Goal: Information Seeking & Learning: Learn about a topic

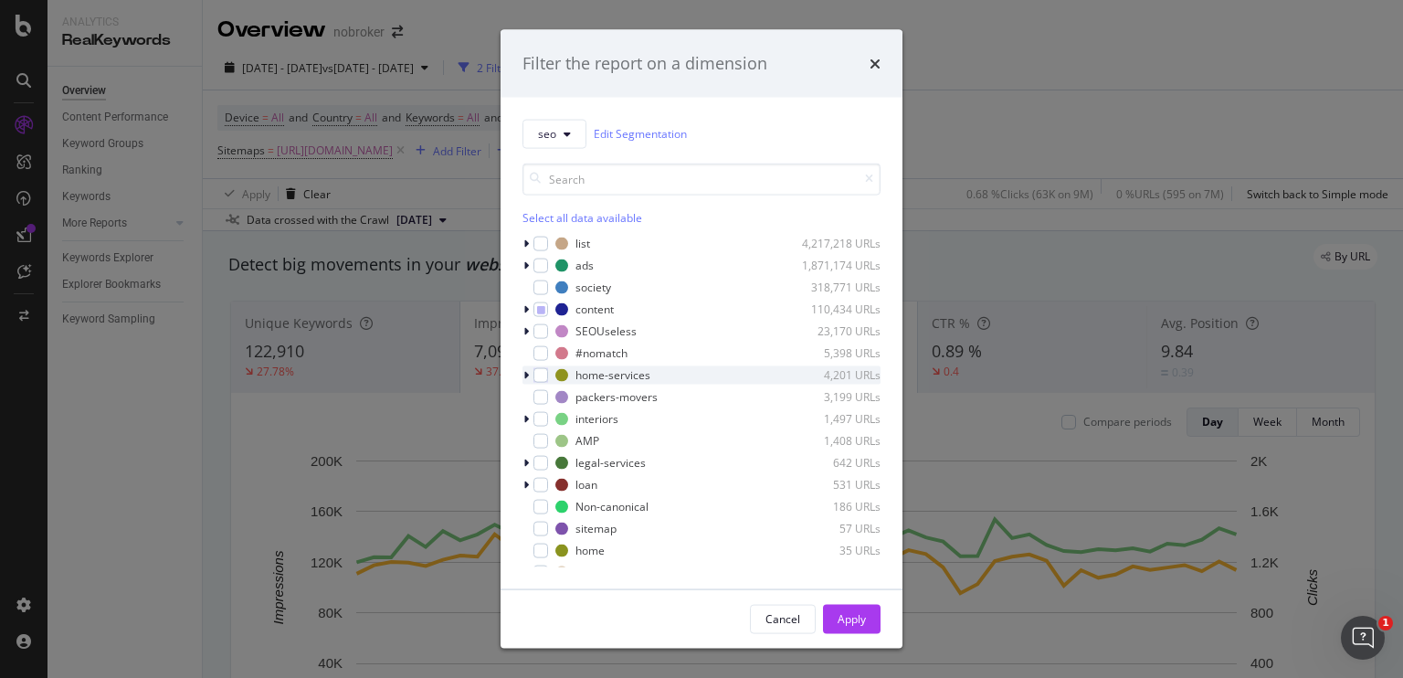
click at [527, 376] on icon "modal" at bounding box center [525, 374] width 5 height 11
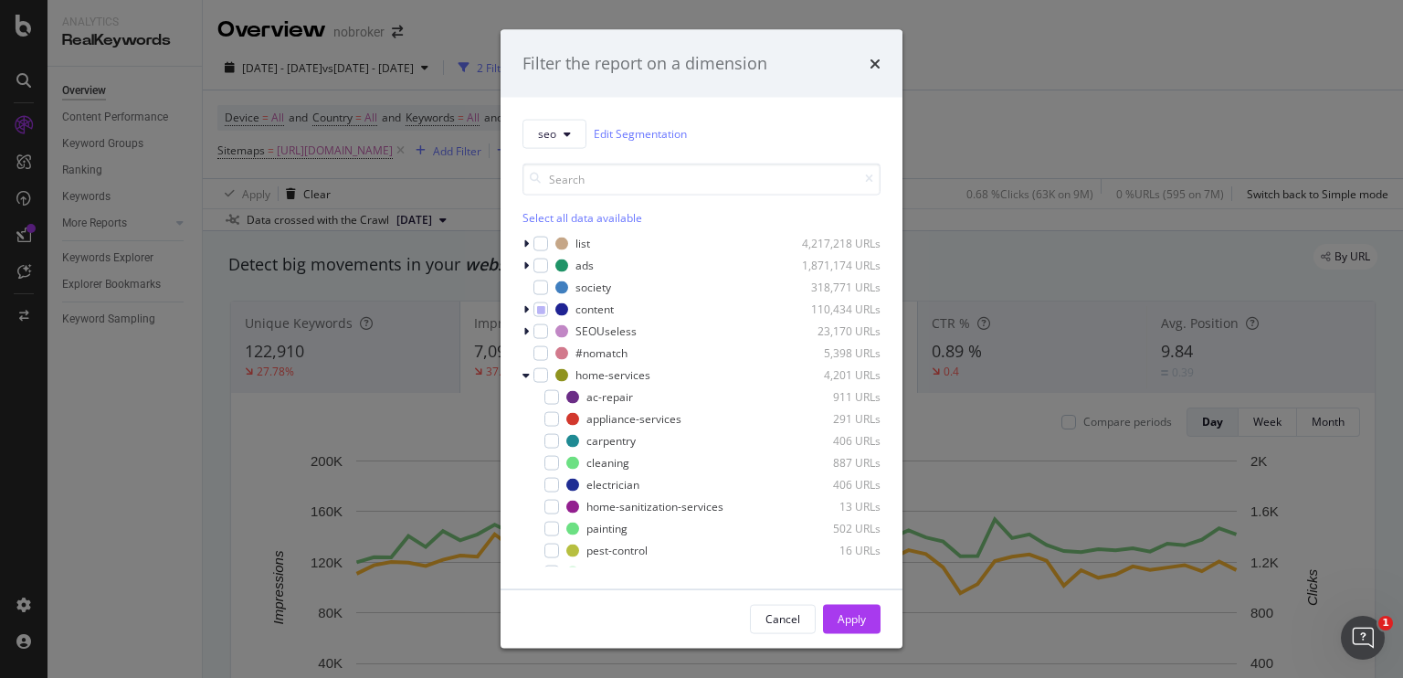
click at [380, 59] on div "Filter the report on a dimension seo Edit Segmentation Select all data availabl…" at bounding box center [701, 339] width 1403 height 678
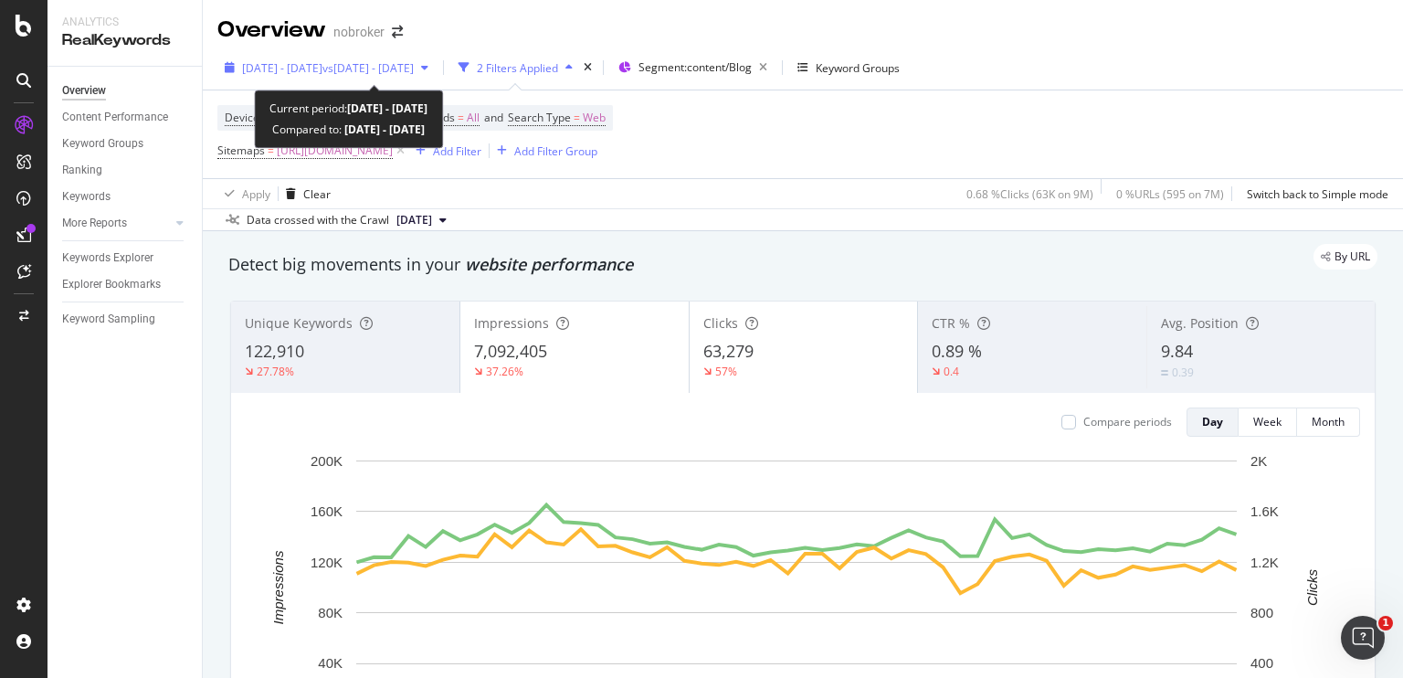
click at [426, 76] on div "[DATE] - [DATE] vs [DATE] - [DATE]" at bounding box center [326, 67] width 218 height 27
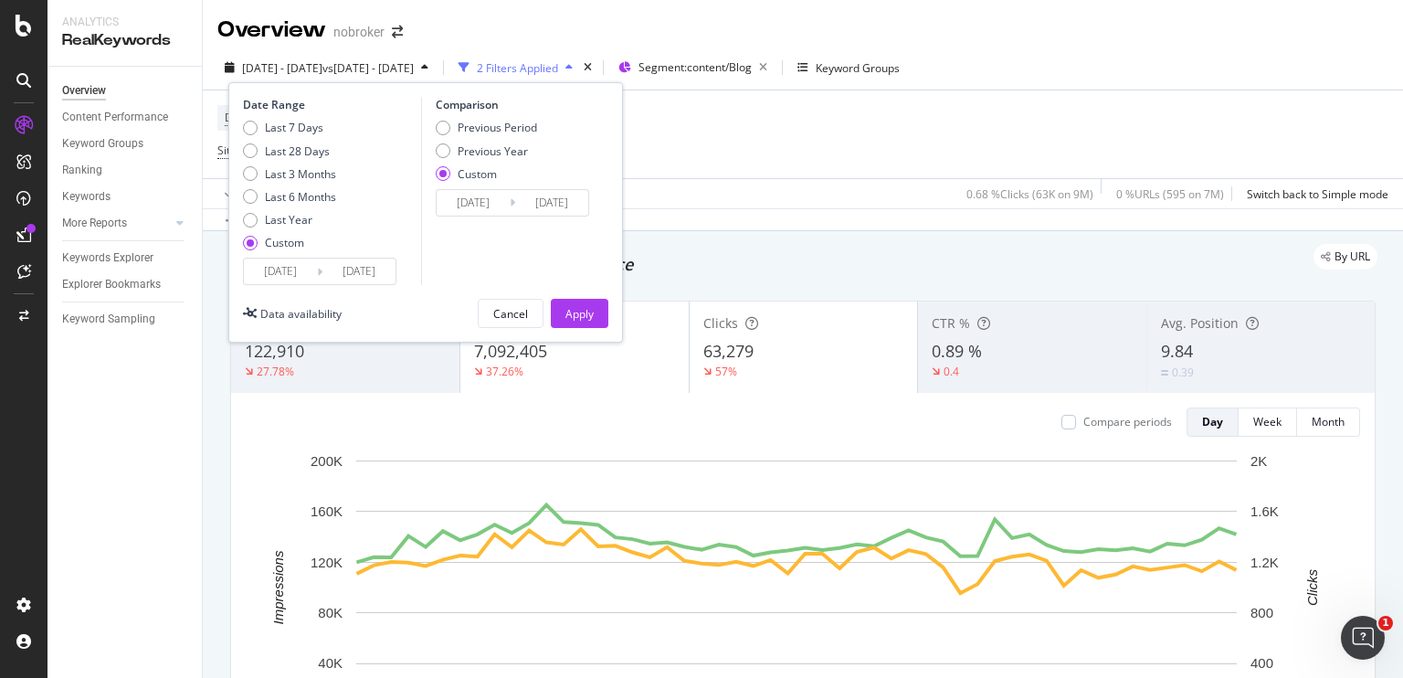
click at [269, 270] on input "[DATE]" at bounding box center [280, 272] width 73 height 26
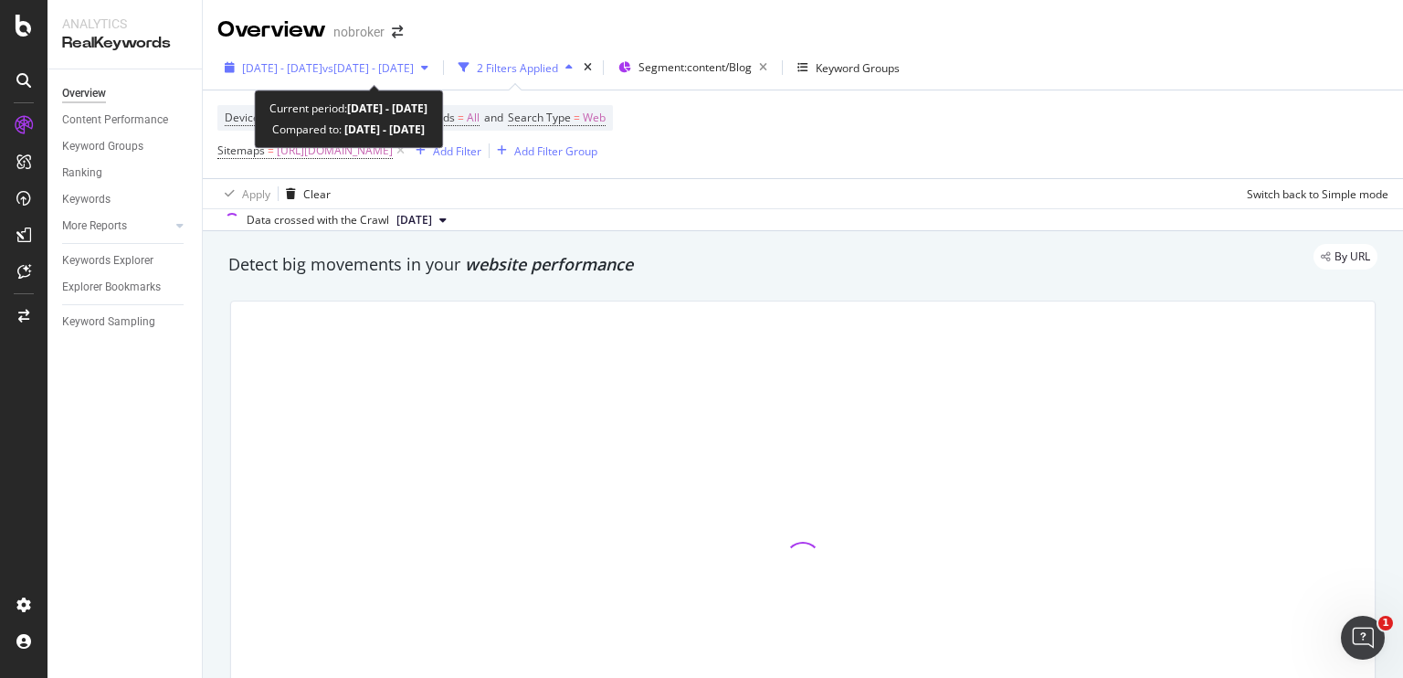
click at [322, 69] on span "[DATE] - [DATE]" at bounding box center [282, 68] width 80 height 16
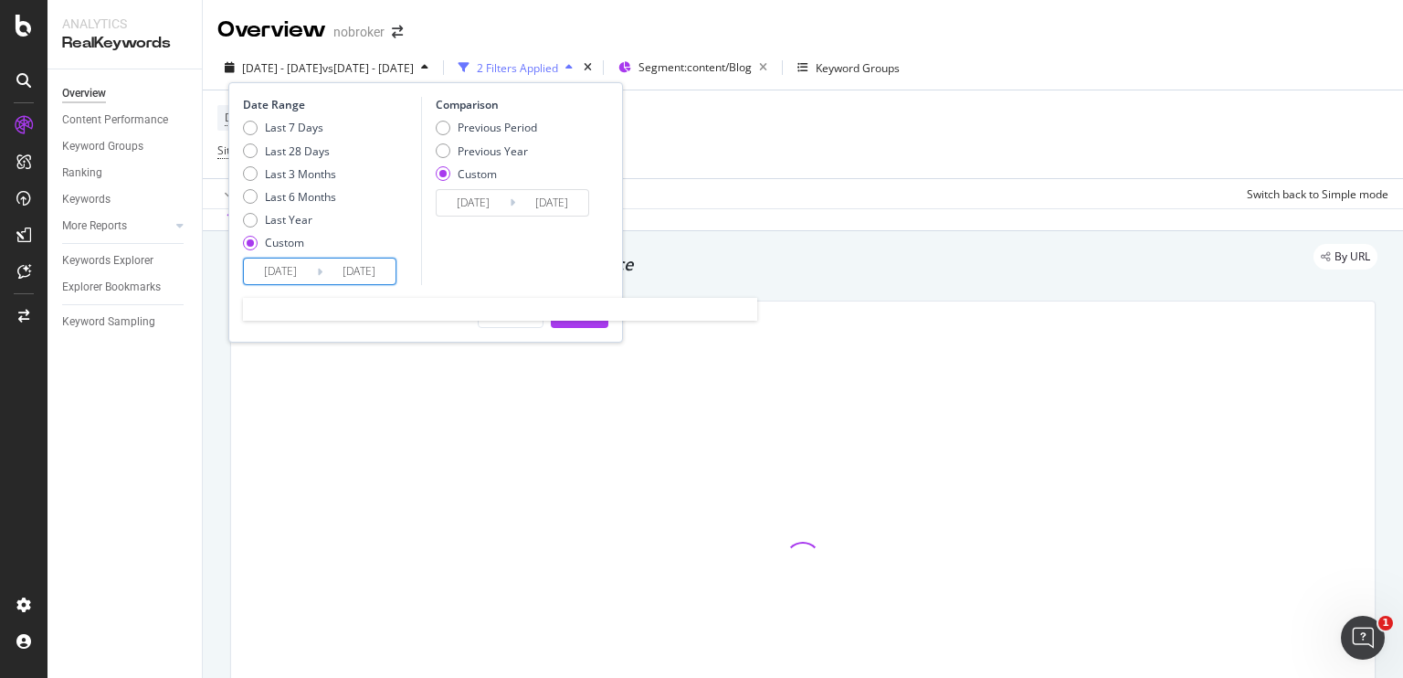
click at [331, 266] on input "[DATE]" at bounding box center [358, 272] width 73 height 26
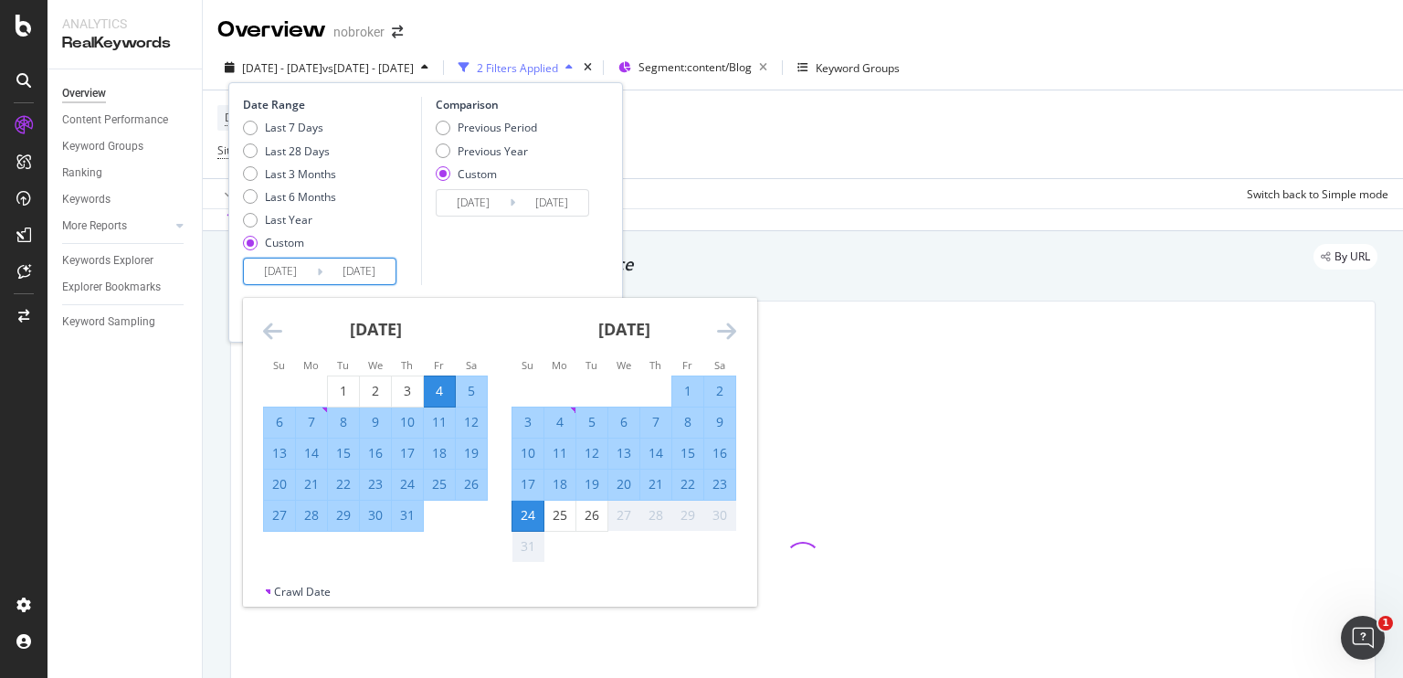
click at [691, 378] on div "1" at bounding box center [687, 391] width 31 height 30
type input "[DATE]"
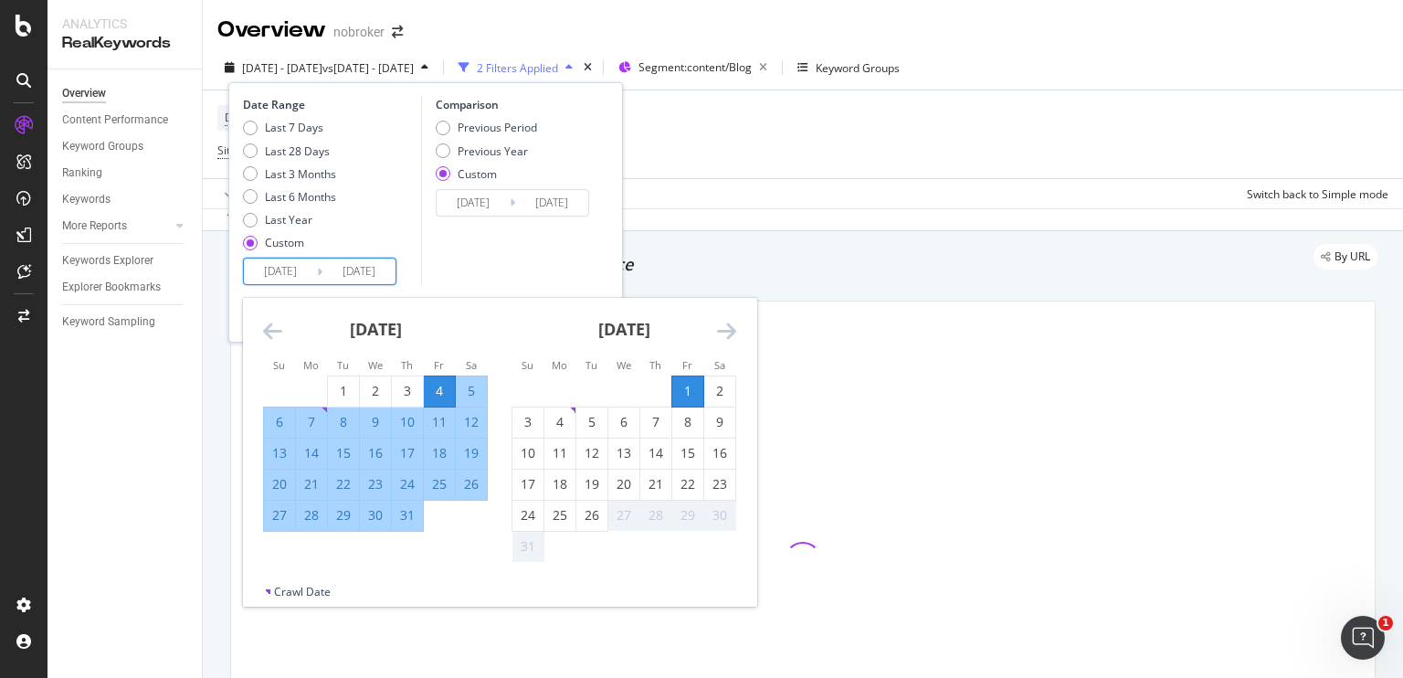
click at [375, 280] on input "[DATE]" at bounding box center [358, 272] width 73 height 26
click at [676, 389] on div "1" at bounding box center [687, 391] width 31 height 18
click at [285, 269] on input "[DATE]" at bounding box center [280, 272] width 73 height 26
click at [683, 399] on div "1" at bounding box center [687, 391] width 31 height 18
type input "[DATE]"
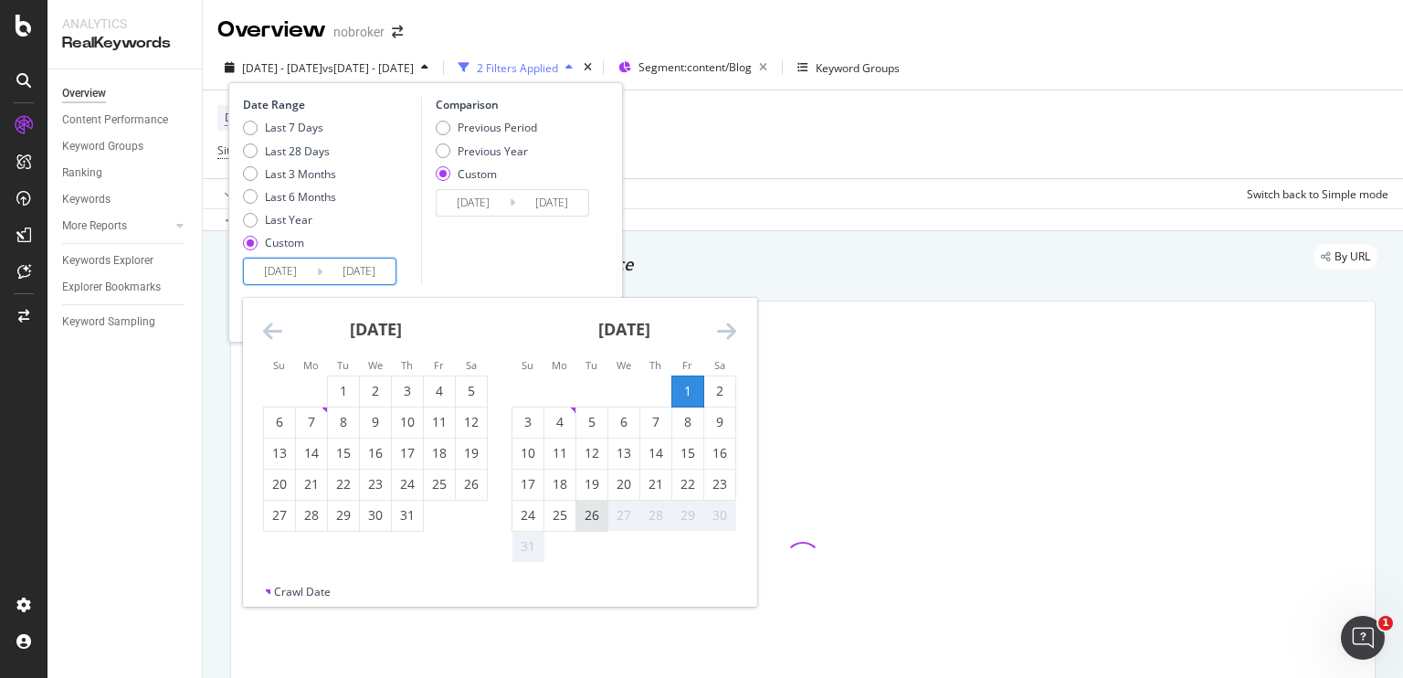
click at [586, 517] on div "26" at bounding box center [591, 515] width 31 height 18
type input "[DATE]"
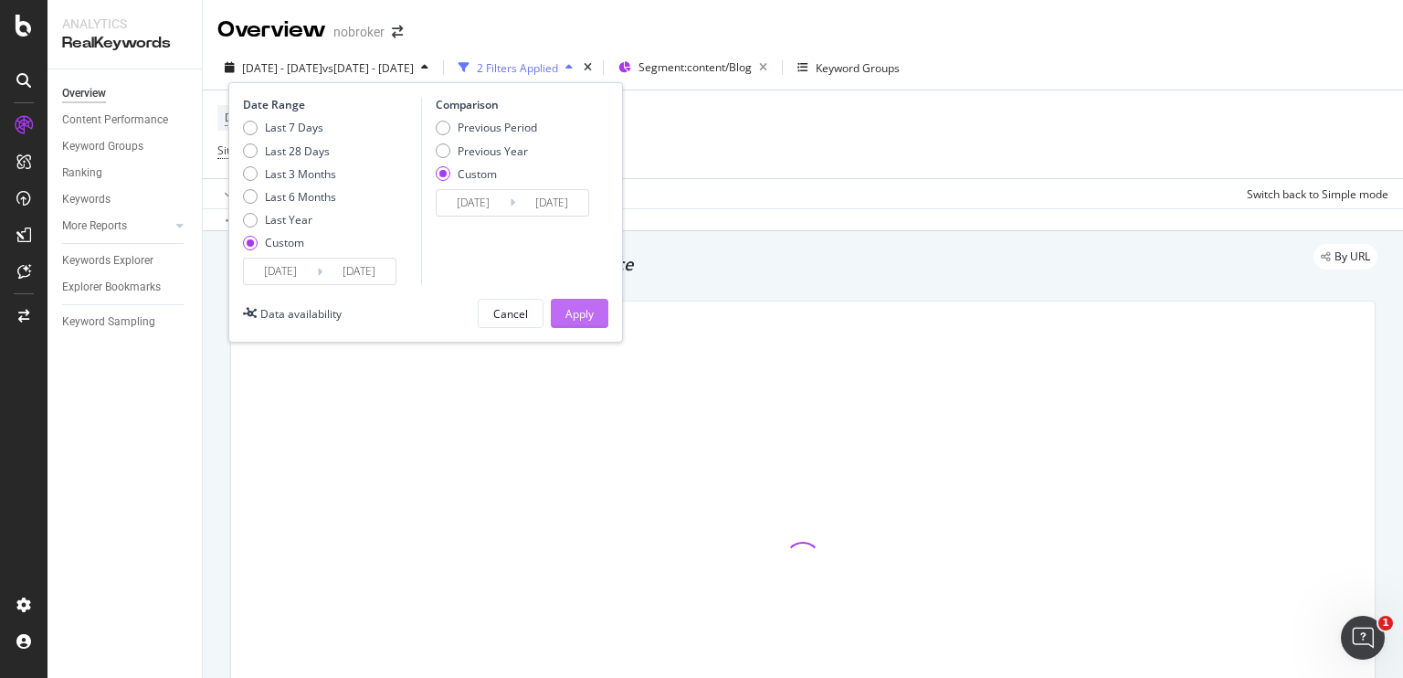
click at [596, 310] on button "Apply" at bounding box center [580, 313] width 58 height 29
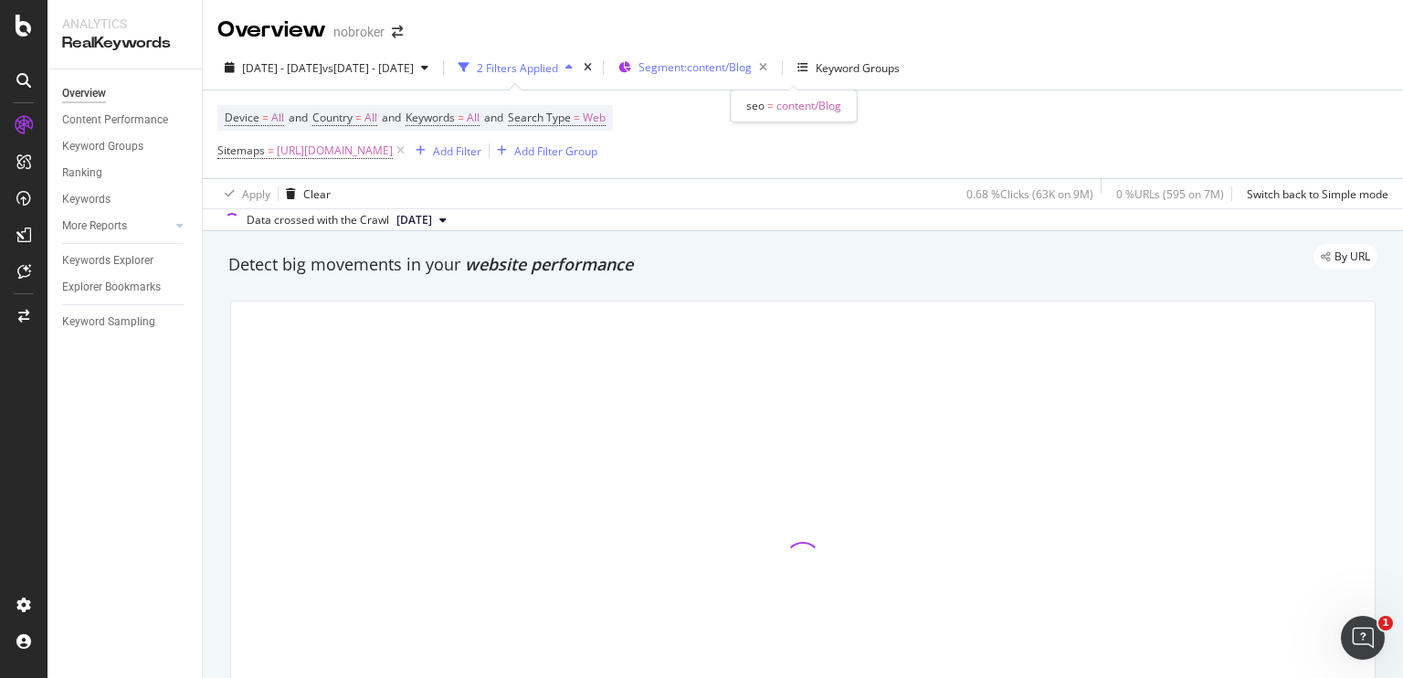
click at [752, 65] on span "Segment: content/Blog" at bounding box center [695, 67] width 113 height 16
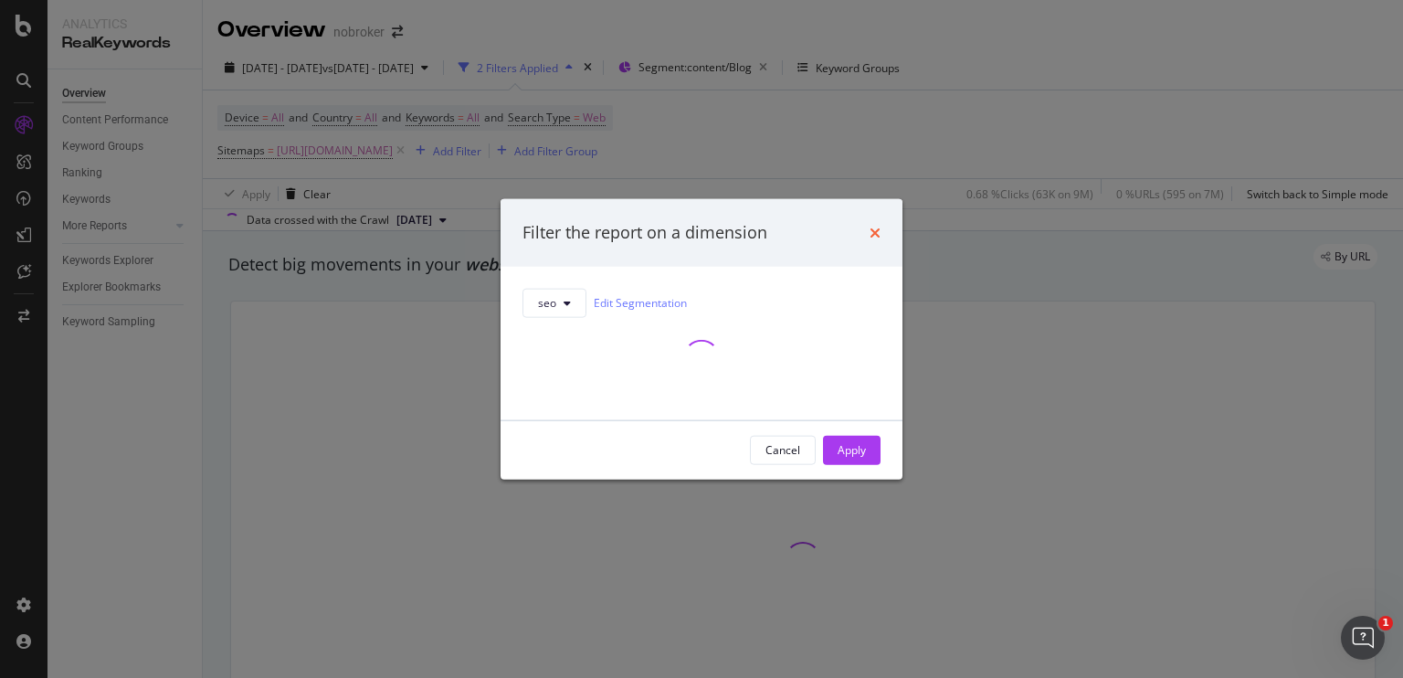
click at [877, 225] on icon "times" at bounding box center [875, 232] width 11 height 15
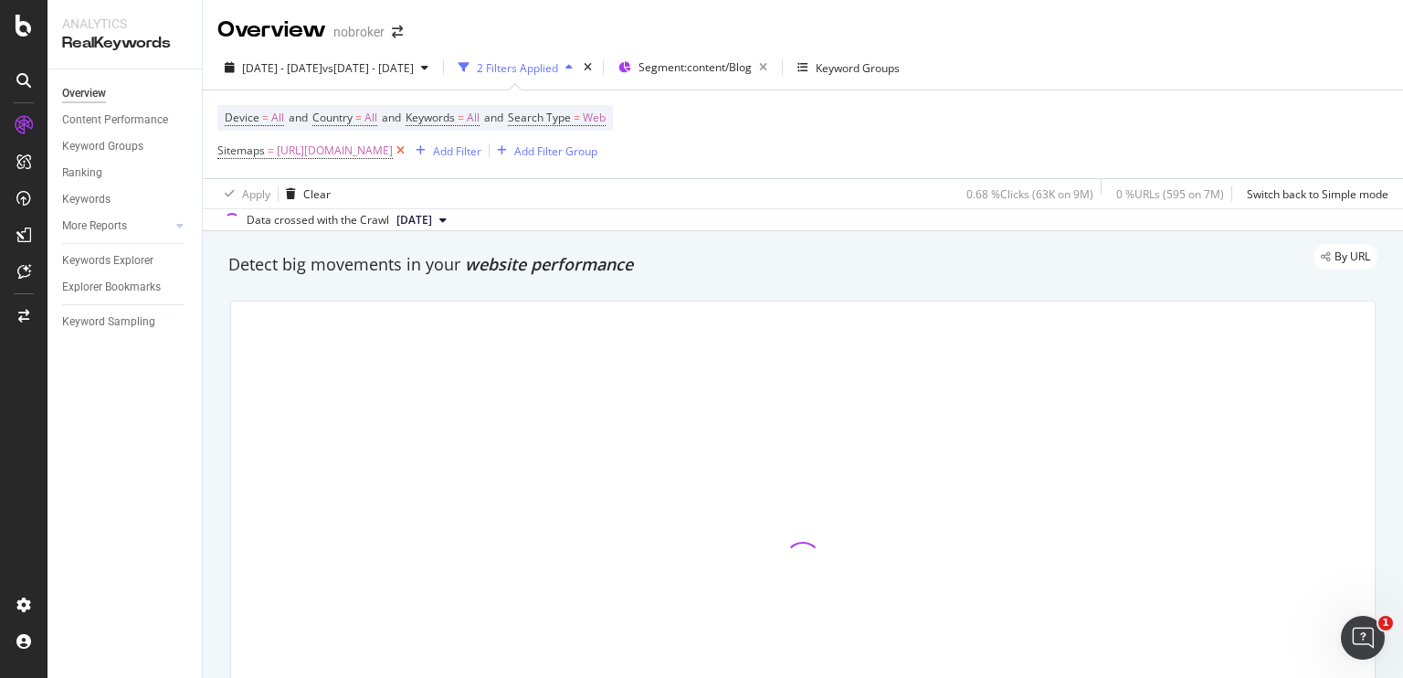
click at [408, 146] on icon at bounding box center [401, 151] width 16 height 18
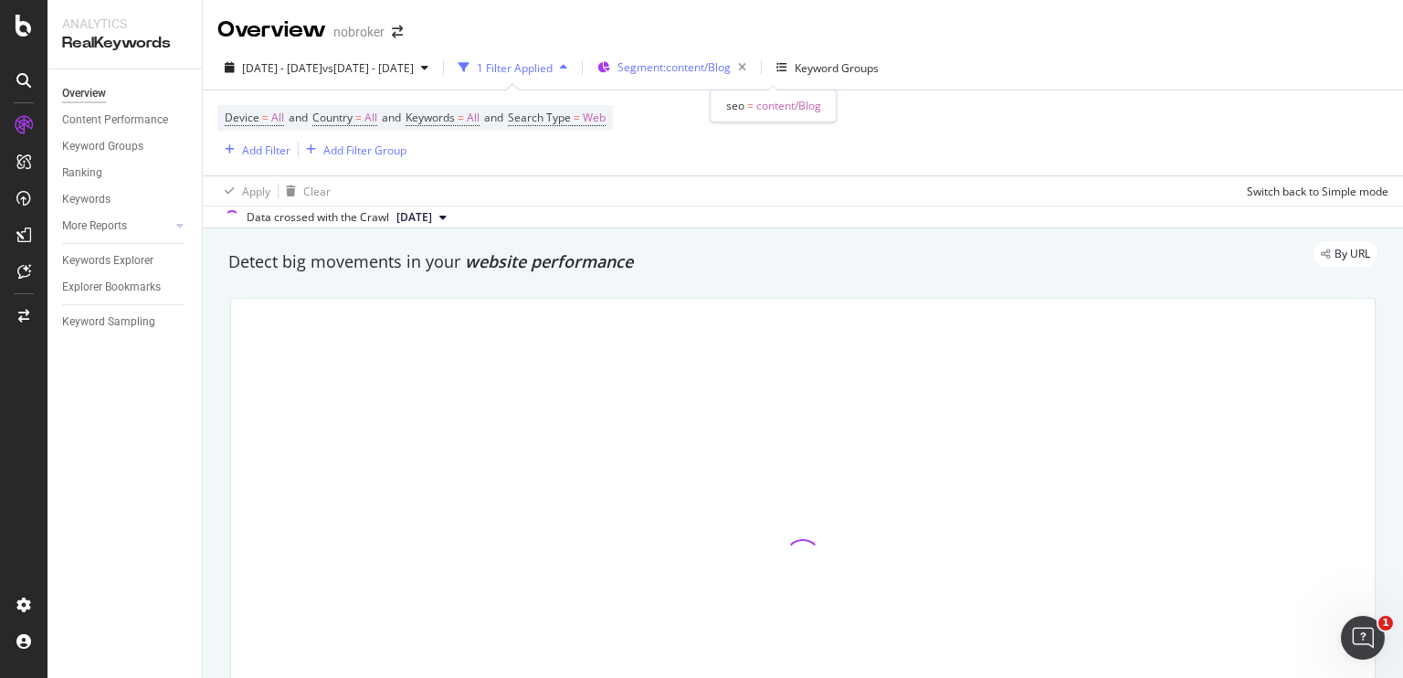
click at [731, 64] on span "Segment: content/Blog" at bounding box center [673, 67] width 113 height 16
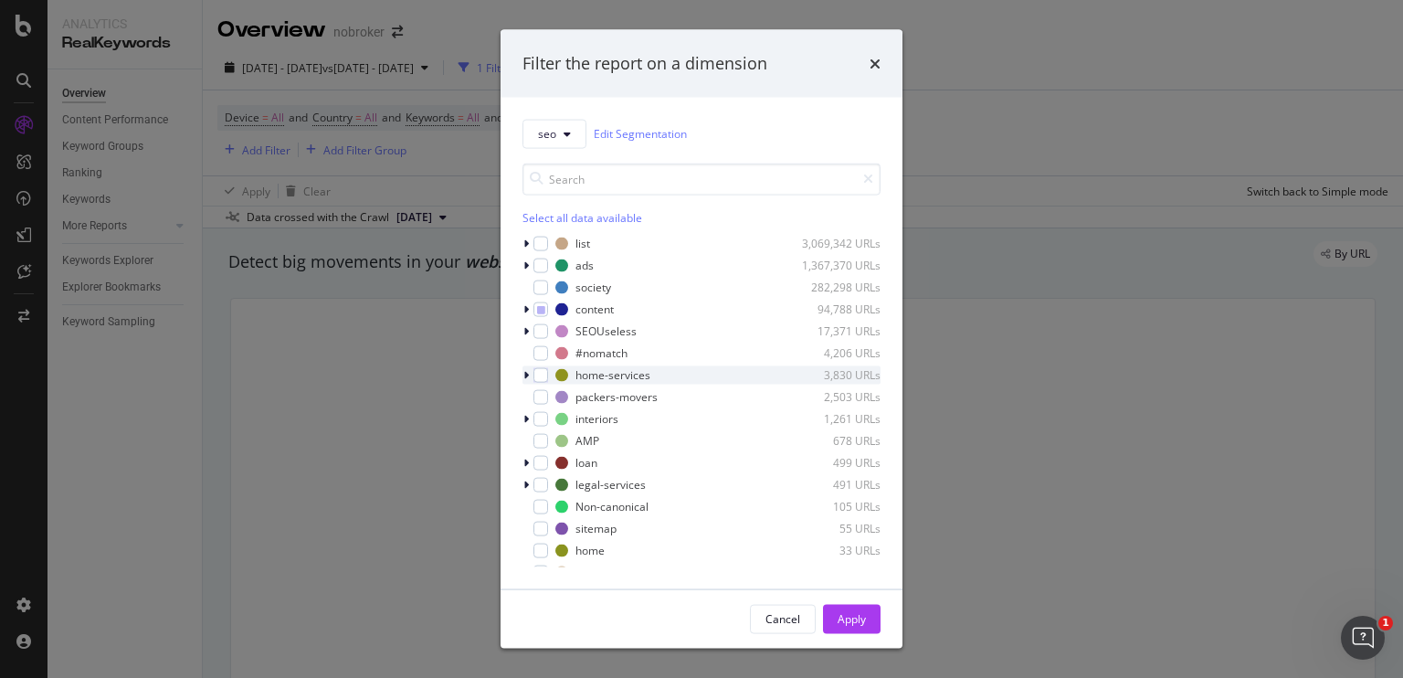
click at [526, 382] on div "modal" at bounding box center [527, 374] width 11 height 18
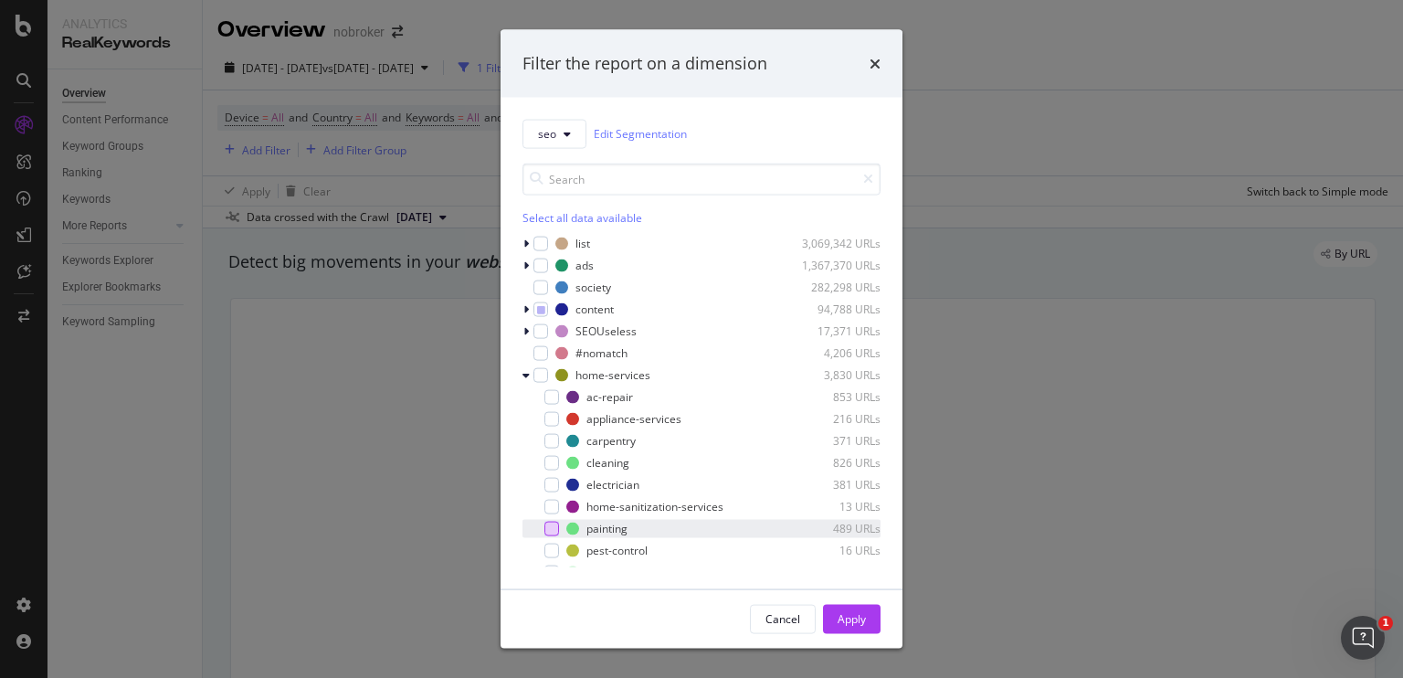
click at [552, 533] on div "modal" at bounding box center [551, 528] width 15 height 15
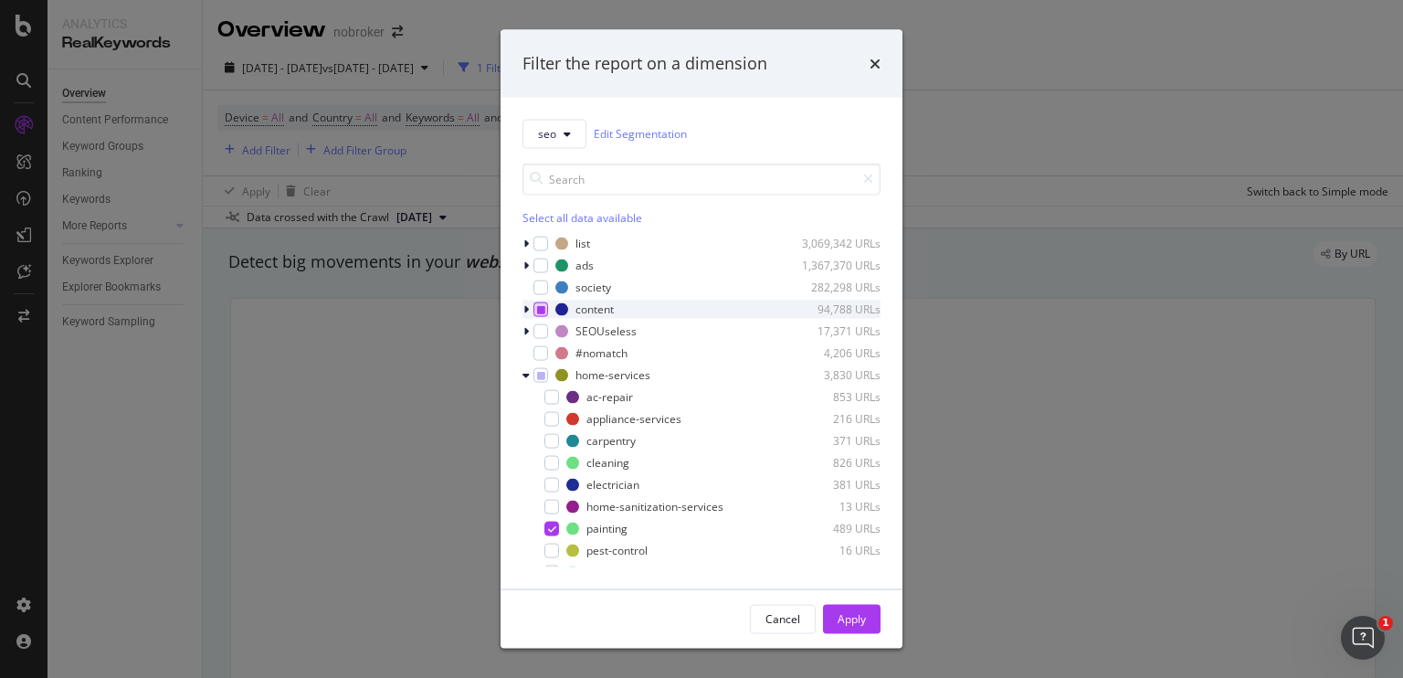
click at [537, 304] on icon "modal" at bounding box center [541, 308] width 8 height 9
click at [834, 622] on button "Apply" at bounding box center [852, 618] width 58 height 29
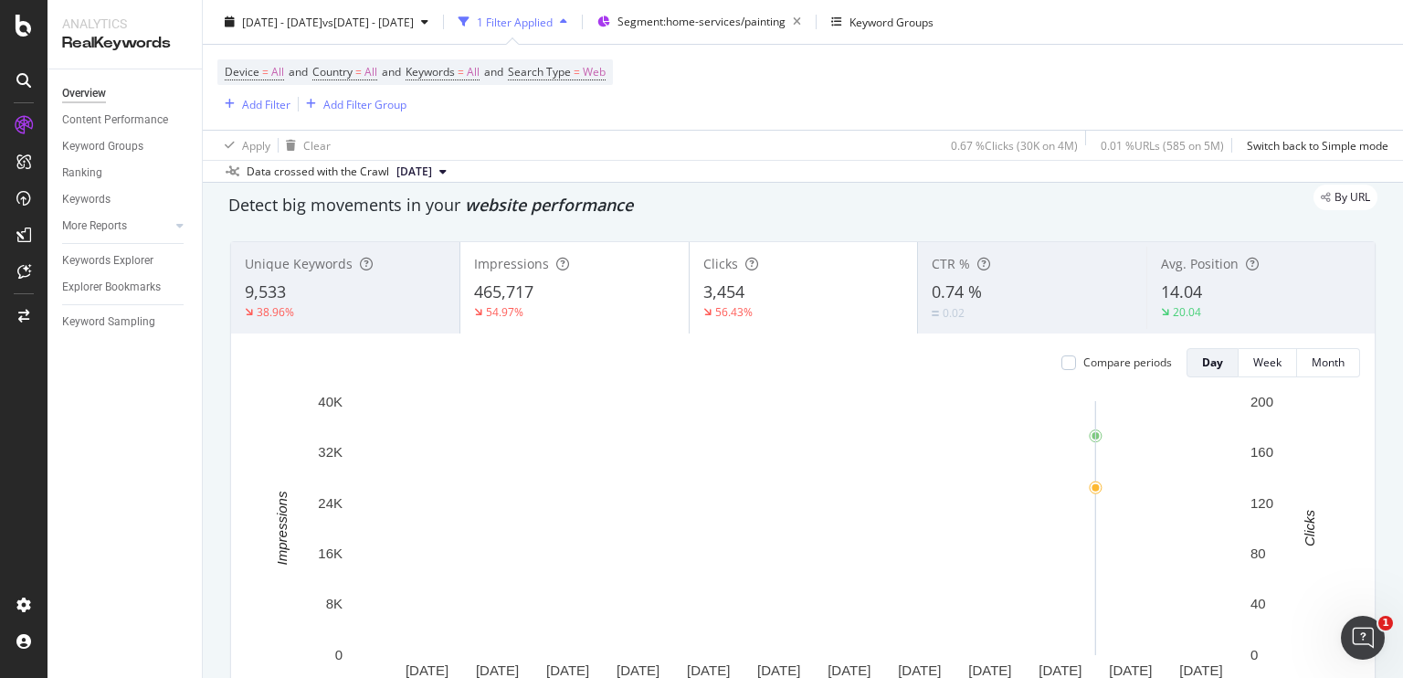
scroll to position [51, 0]
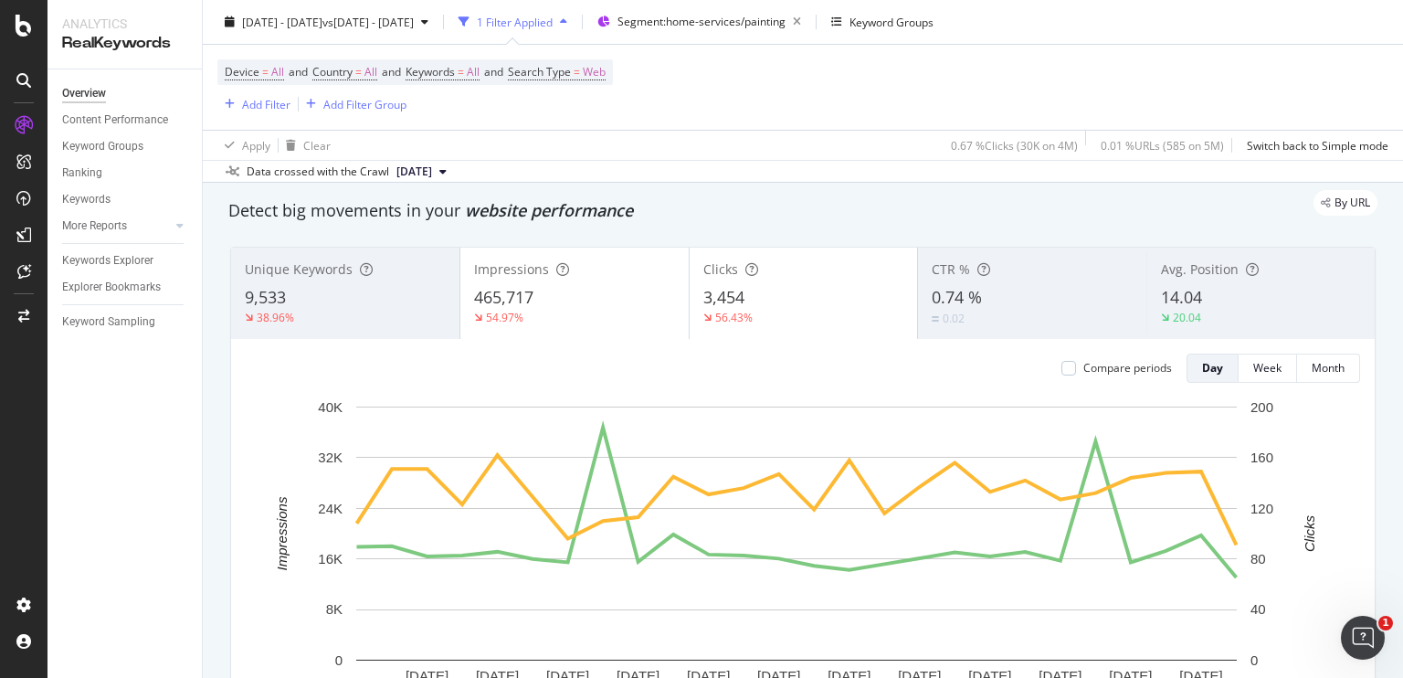
click at [1233, 295] on div "14.04" at bounding box center [1261, 298] width 200 height 24
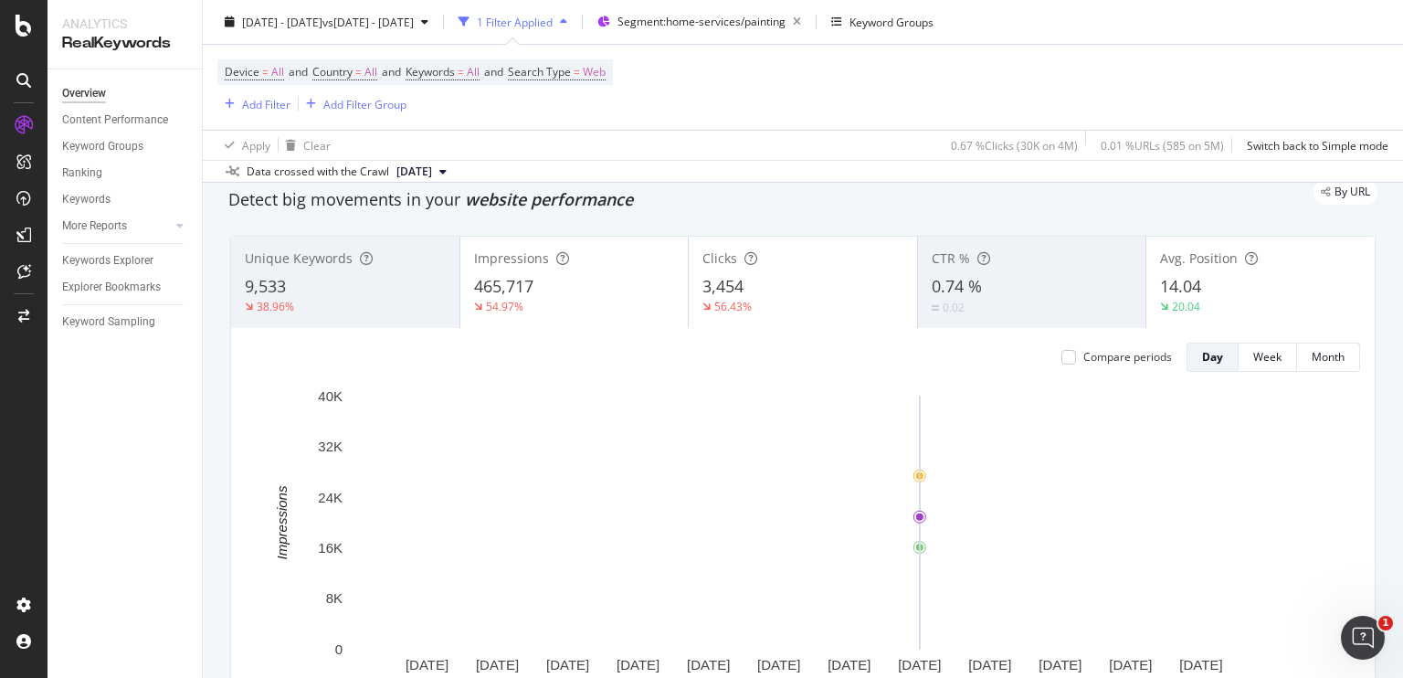
scroll to position [0, 0]
